Goal: Find specific page/section: Locate a particular part of the current website

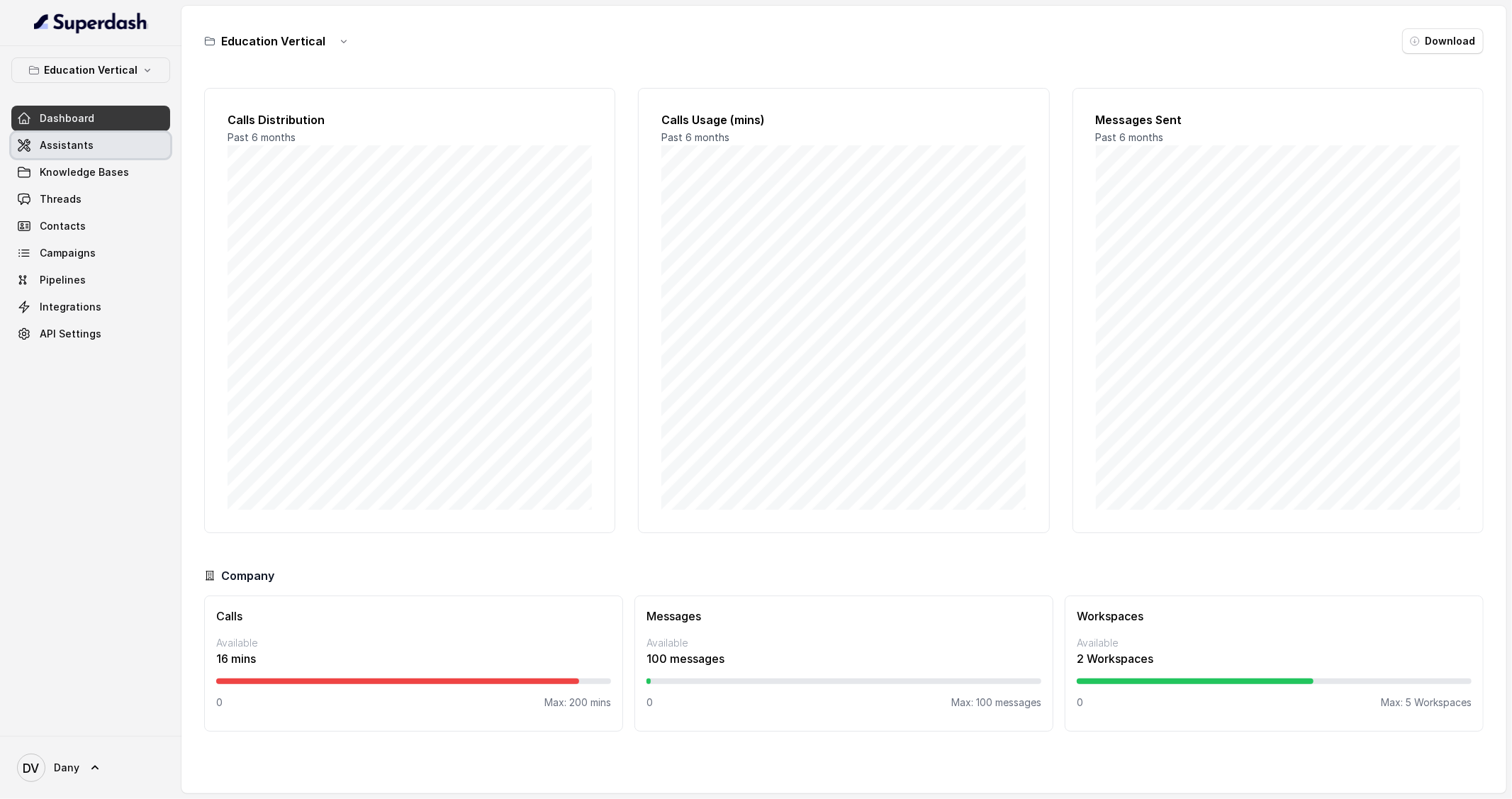
click at [55, 147] on span "Assistants" at bounding box center [66, 145] width 54 height 14
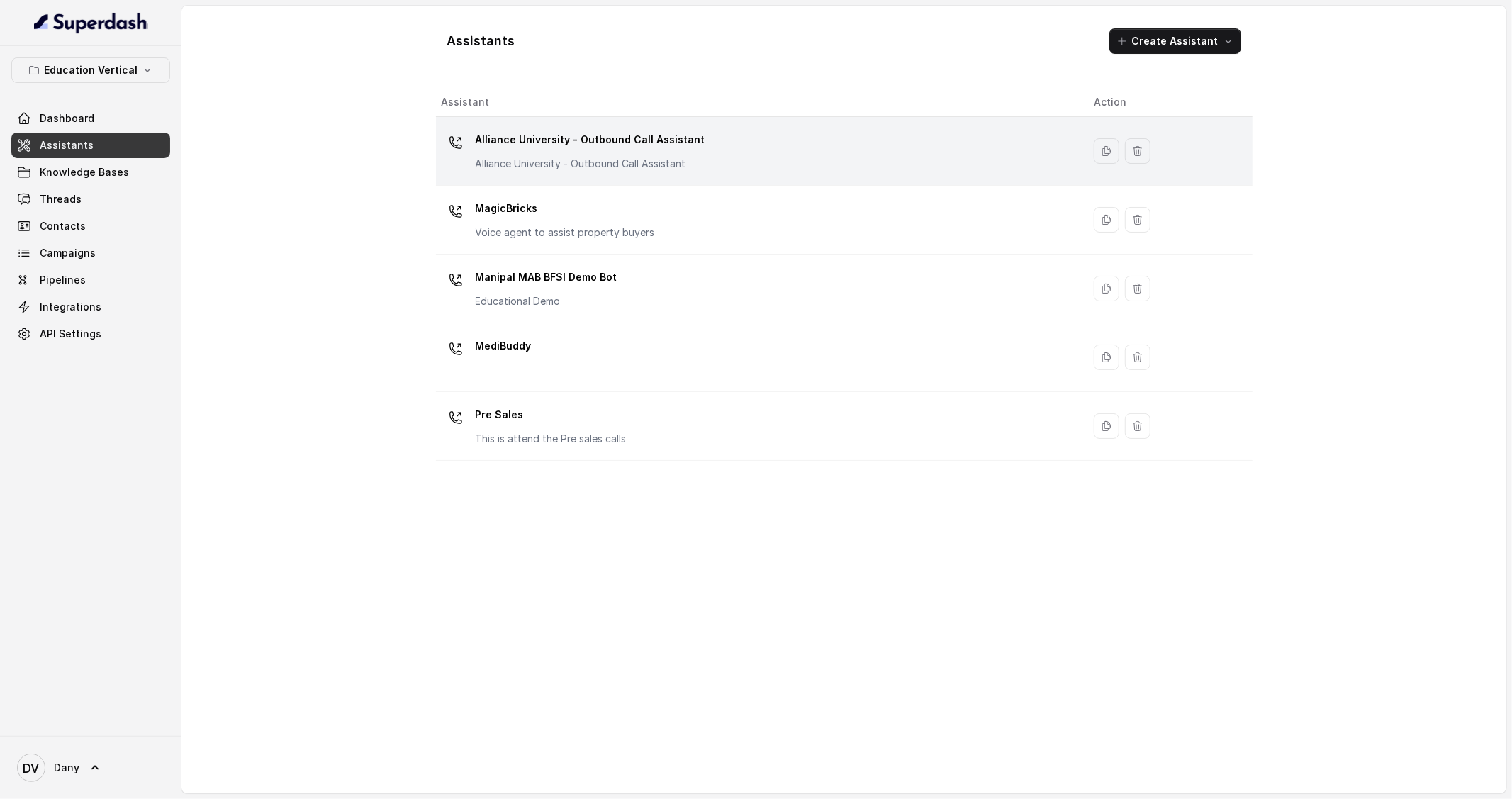
click at [531, 142] on p "Alliance University - Outbound Call Assistant" at bounding box center [591, 139] width 230 height 23
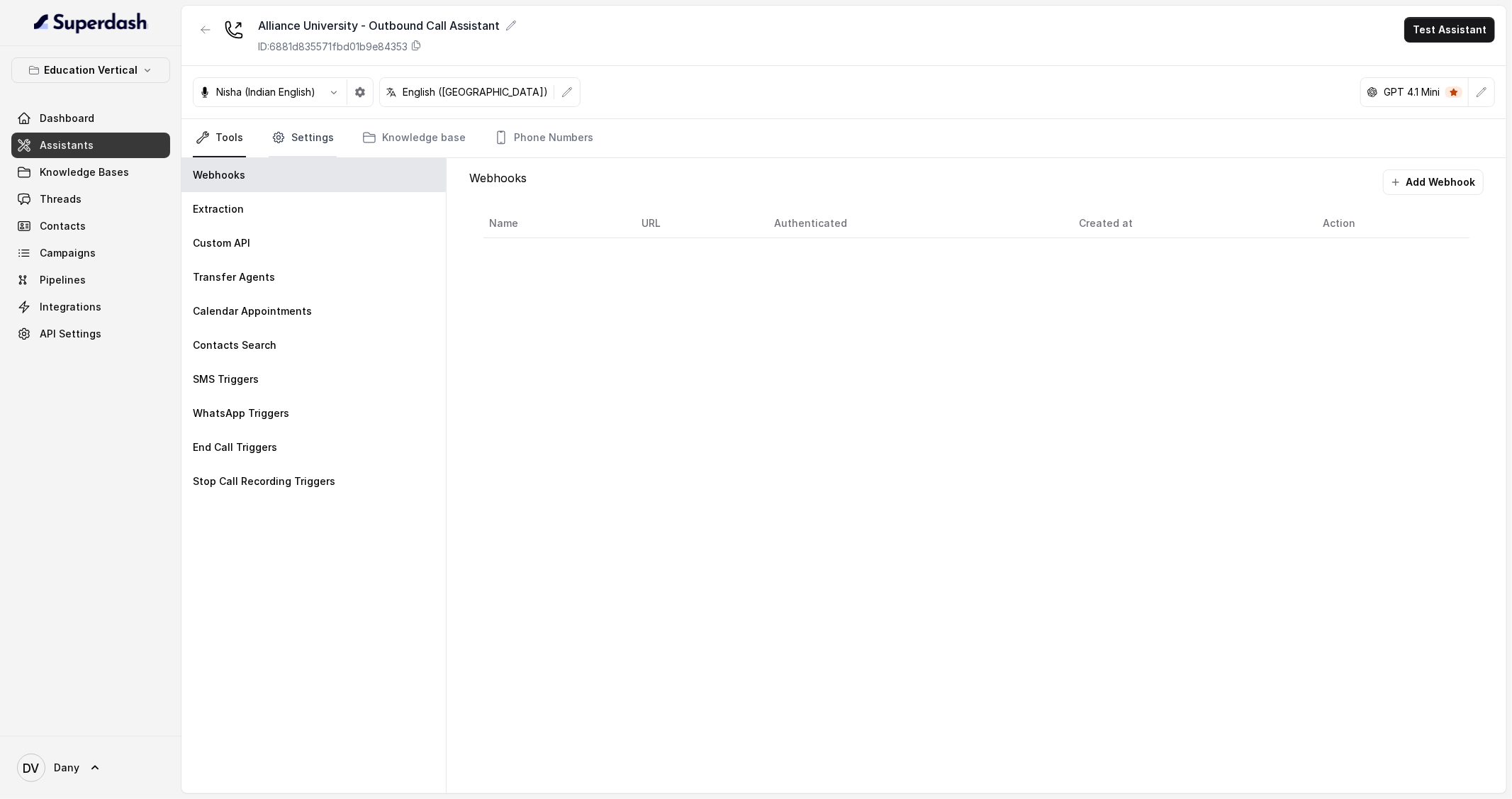
click at [297, 150] on link "Settings" at bounding box center [302, 137] width 68 height 38
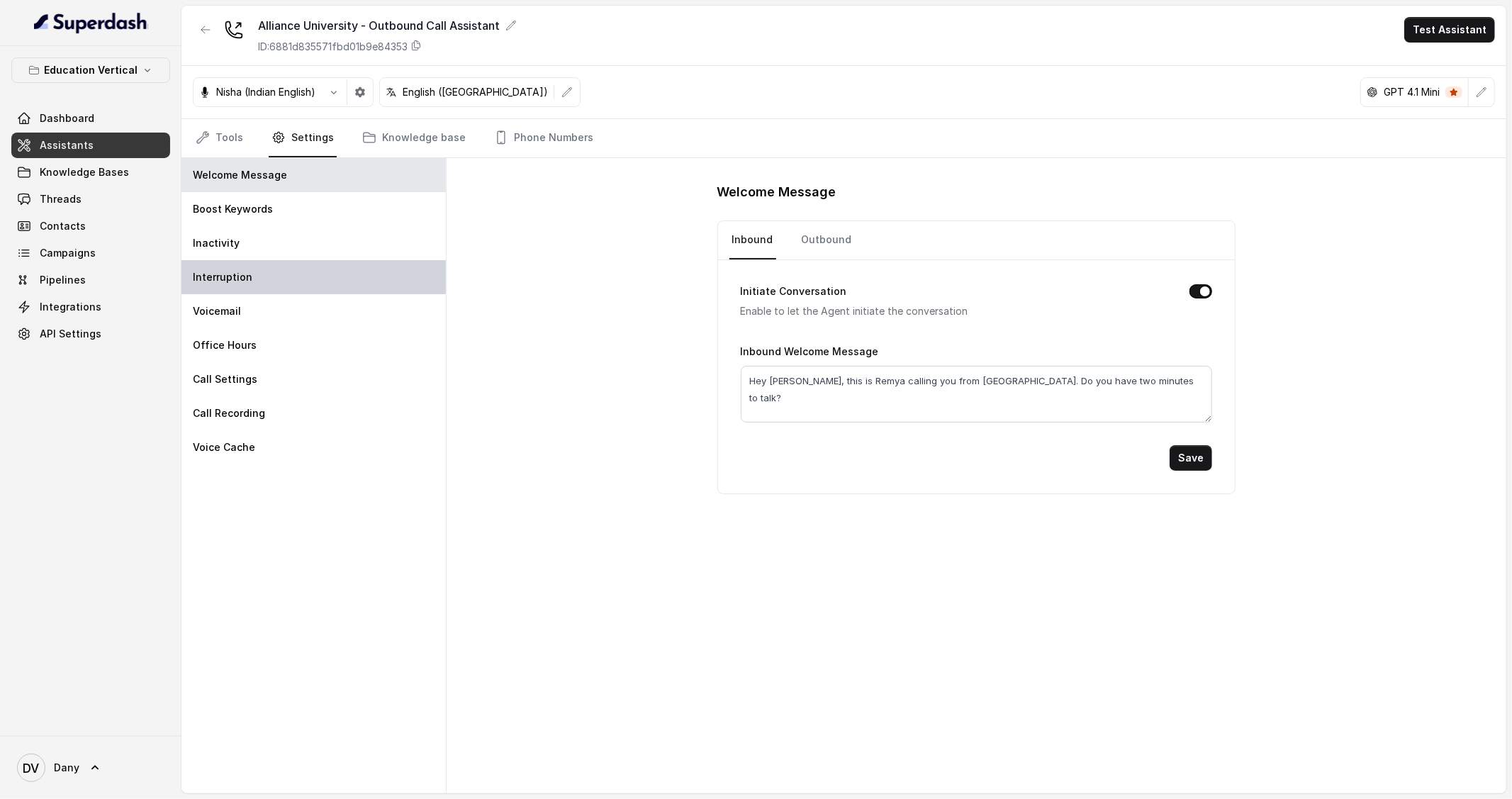
click at [277, 276] on div "Interruption" at bounding box center [313, 277] width 264 height 34
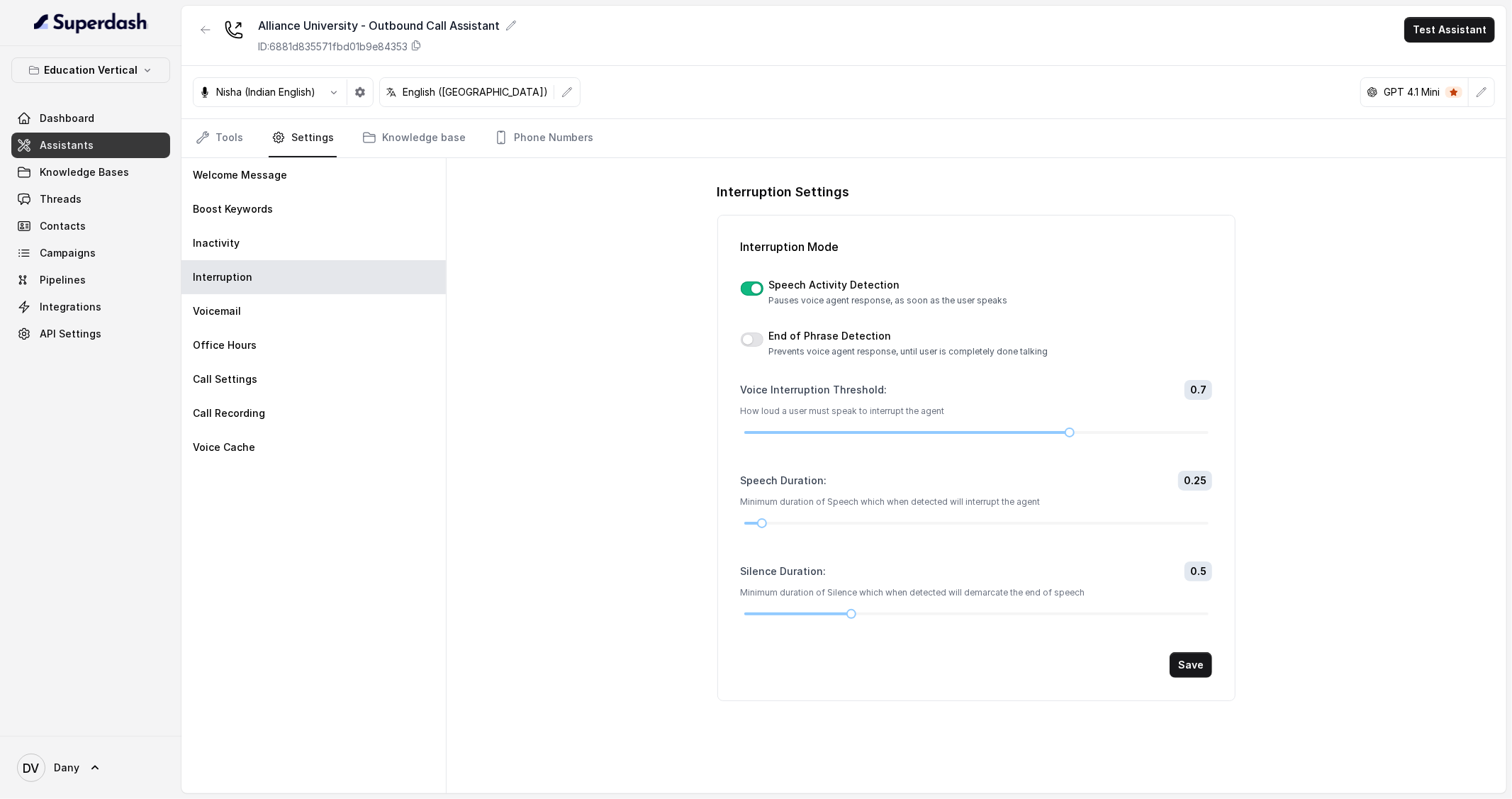
click at [1317, 272] on div "Interruption Settings Interruption Mode Speech Activity Detection Pauses voice …" at bounding box center [976, 475] width 1060 height 635
